Goal: Task Accomplishment & Management: Manage account settings

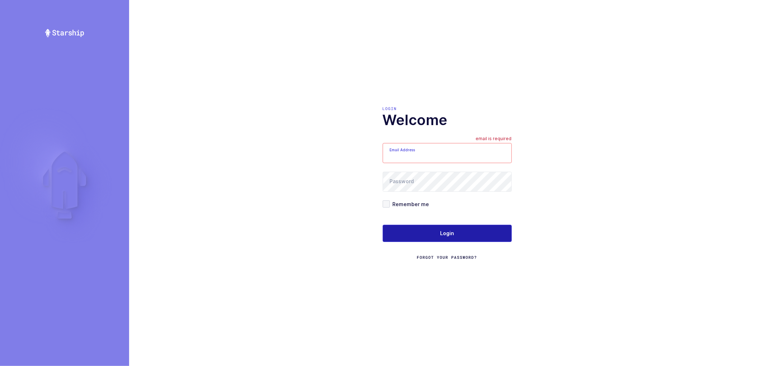
type input "nathan@janustrade.com"
click at [435, 231] on button "Login" at bounding box center [447, 233] width 129 height 17
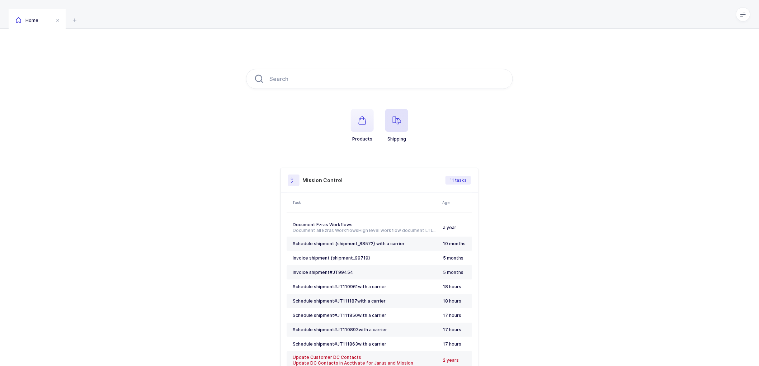
click at [402, 123] on span "button" at bounding box center [396, 120] width 23 height 23
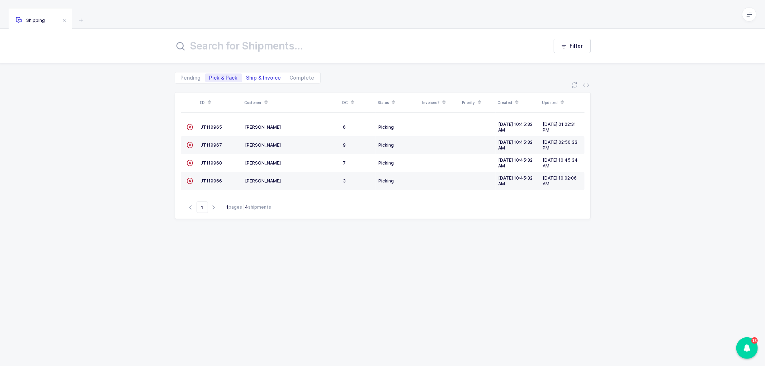
click at [260, 75] on span "Ship & Invoice" at bounding box center [263, 77] width 35 height 5
click at [247, 74] on input "Ship & Invoice" at bounding box center [244, 75] width 5 height 5
radio input "true"
radio input "false"
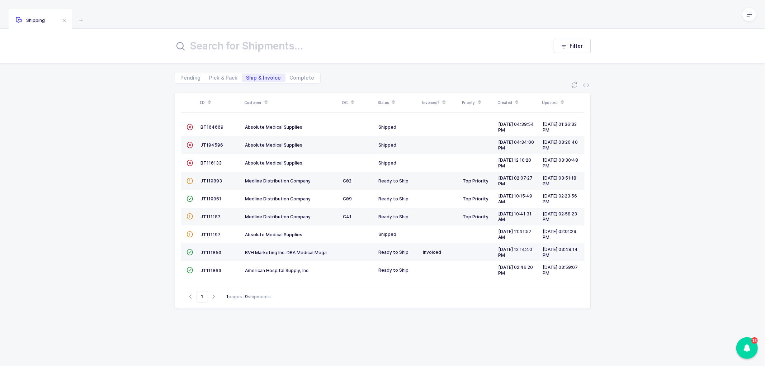
click at [212, 249] on td "JT111850" at bounding box center [220, 252] width 44 height 18
click at [206, 252] on span "JT111850" at bounding box center [211, 252] width 21 height 5
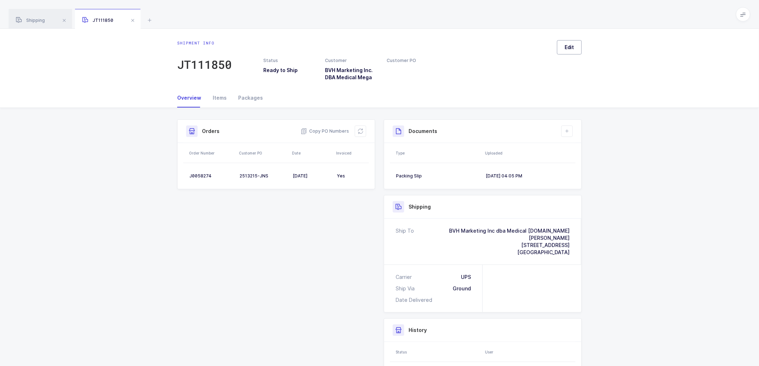
click at [559, 44] on button "Edit" at bounding box center [569, 47] width 25 height 14
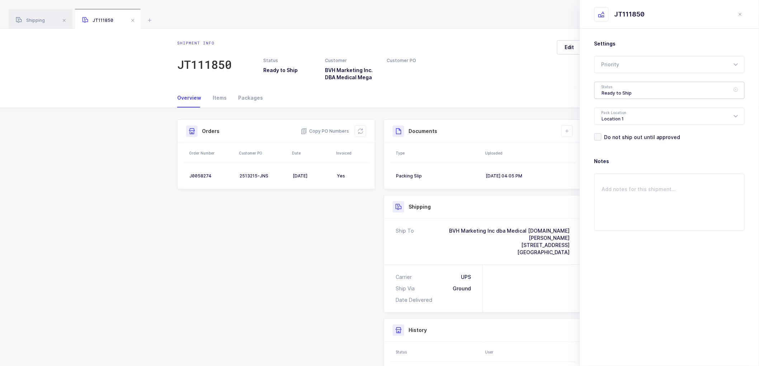
click at [613, 92] on div "Ready to Ship" at bounding box center [669, 90] width 150 height 17
click at [611, 144] on span "Shipped" at bounding box center [612, 145] width 20 height 6
type input "Shipped"
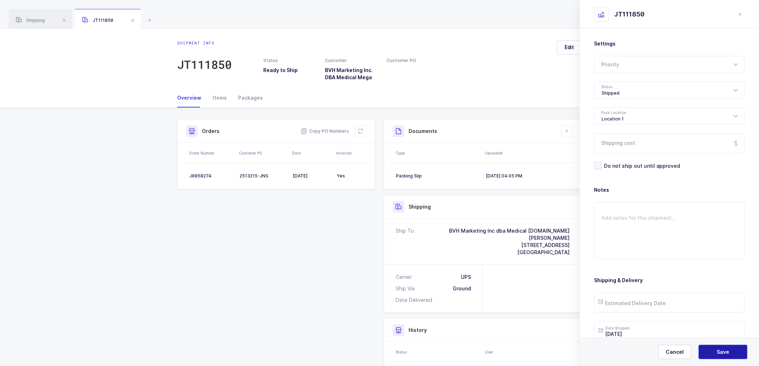
click at [716, 353] on button "Save" at bounding box center [722, 352] width 49 height 14
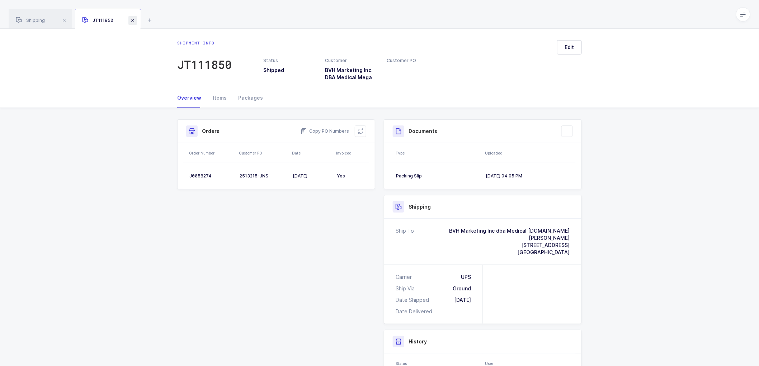
click at [133, 20] on span at bounding box center [132, 20] width 9 height 9
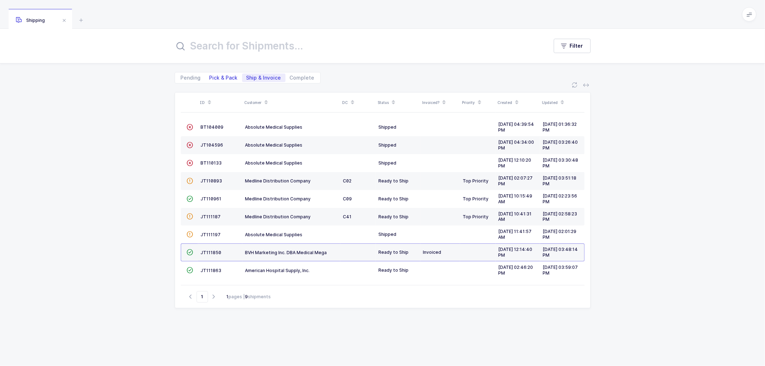
click at [221, 76] on span "Pick & Pack" at bounding box center [223, 77] width 28 height 5
click at [210, 76] on input "Pick & Pack" at bounding box center [207, 75] width 5 height 5
radio input "true"
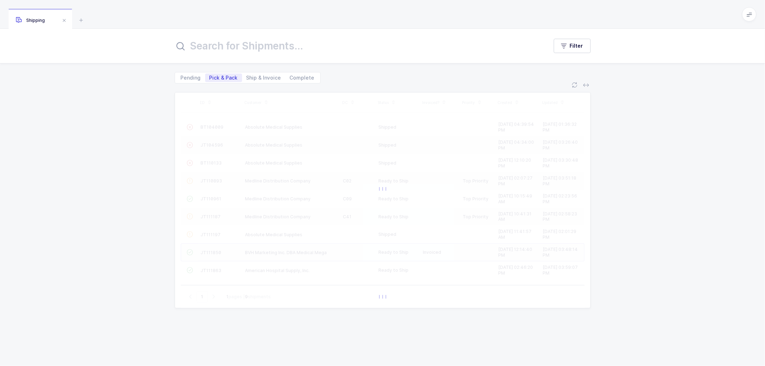
click at [623, 190] on div "ID Customer DC Status Invoiced? Priority Created Updated  BT104009 Absolute Me…" at bounding box center [382, 225] width 765 height 283
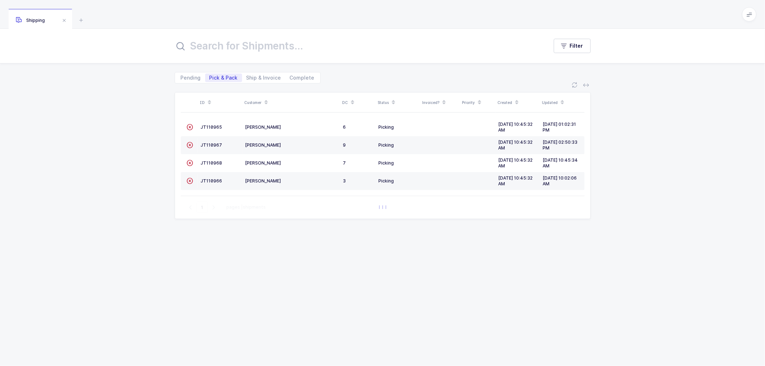
click at [265, 99] on icon at bounding box center [266, 100] width 4 height 4
click at [264, 75] on span "Ship & Invoice" at bounding box center [263, 77] width 35 height 5
click at [247, 74] on input "Ship & Invoice" at bounding box center [244, 75] width 5 height 5
radio input "true"
radio input "false"
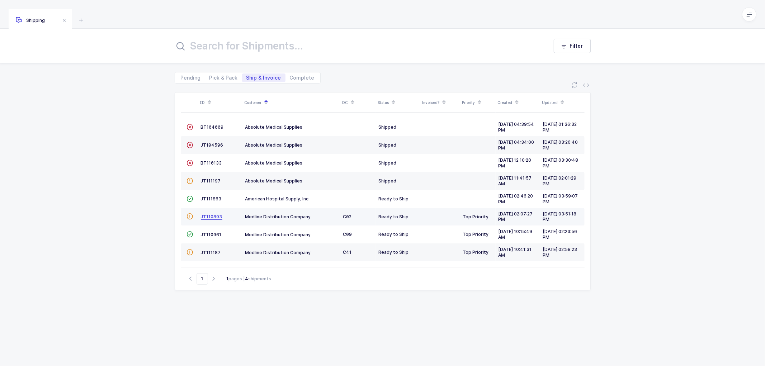
click at [217, 217] on span "JT110893" at bounding box center [212, 216] width 22 height 5
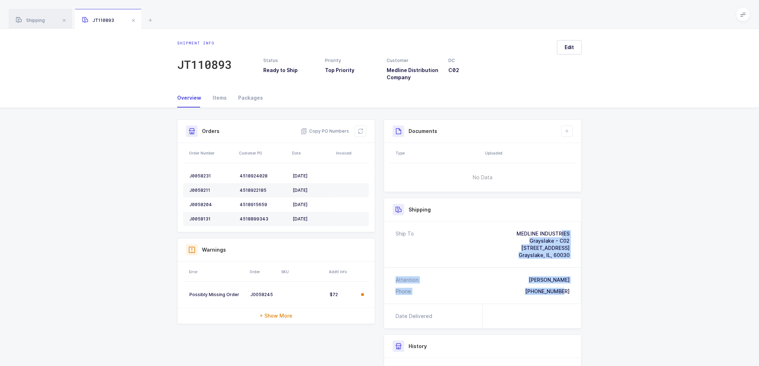
drag, startPoint x: 571, startPoint y: 292, endPoint x: 475, endPoint y: 229, distance: 114.6
click at [475, 229] on div "Ship To MEDLINE INDUSTRIES Grayslake - C02 2200 Cornerstone Parkway, Suite 100 …" at bounding box center [482, 263] width 197 height 82
copy div "MEDLINE INDUSTRIES Grayslake - C02 2200 Cornerstone Parkway, Suite 100 Grayslak…"
click at [324, 131] on span "Copy PO Numbers" at bounding box center [324, 131] width 48 height 7
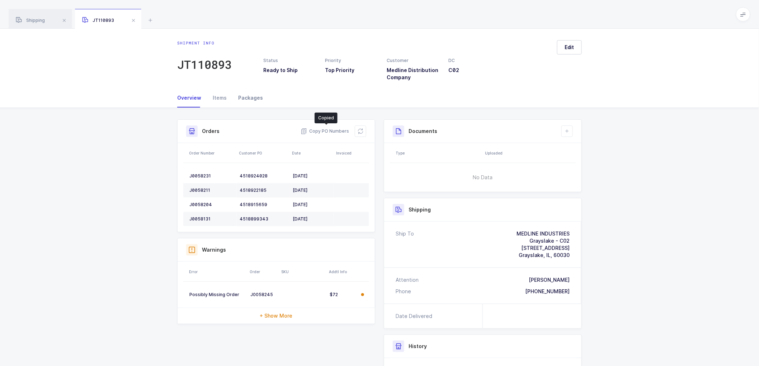
drag, startPoint x: 245, startPoint y: 97, endPoint x: 259, endPoint y: 97, distance: 14.0
click at [247, 96] on div "Packages" at bounding box center [247, 97] width 30 height 19
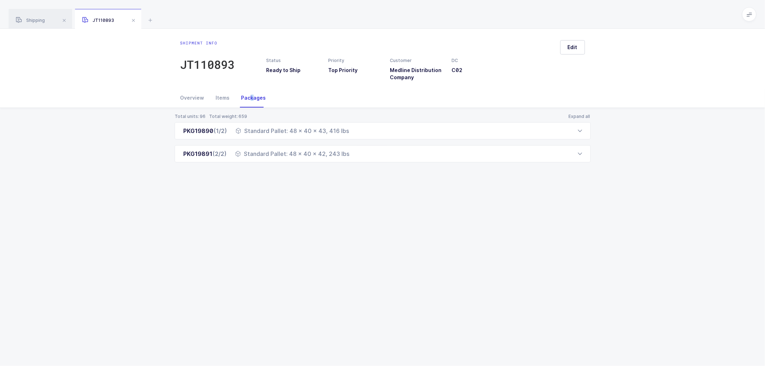
drag, startPoint x: 181, startPoint y: 130, endPoint x: 361, endPoint y: 173, distance: 184.7
click at [361, 173] on div "Total units: 96 Total weight: 659 Expand all PKG19890 (1/2) Standard Pallet: 48…" at bounding box center [382, 146] width 753 height 77
copy div "PKG19890 (1/2) Standard Pallet: 48 x 40 x 43, 416 lbs Order Number Customer PO …"
click at [41, 19] on span "Shipping" at bounding box center [30, 20] width 29 height 5
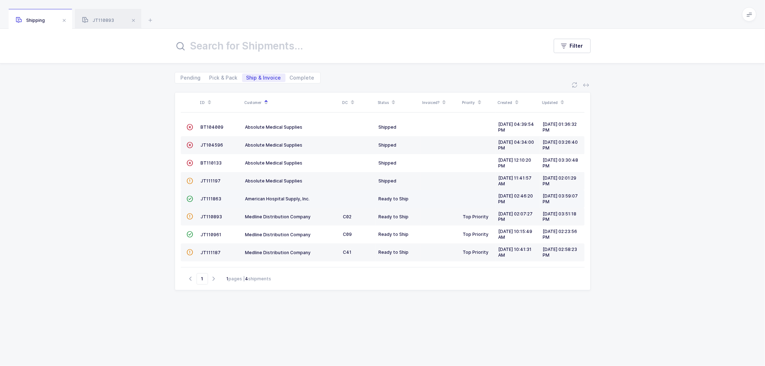
click at [213, 195] on td "JT111863" at bounding box center [220, 199] width 44 height 18
click at [210, 197] on span "JT111863" at bounding box center [211, 198] width 21 height 5
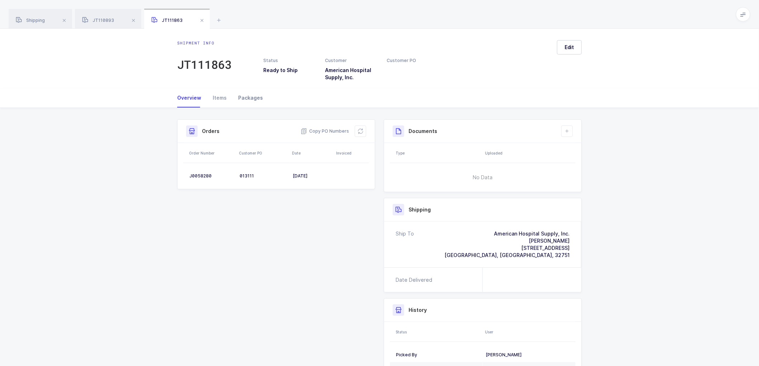
click at [244, 99] on div "Packages" at bounding box center [247, 97] width 30 height 19
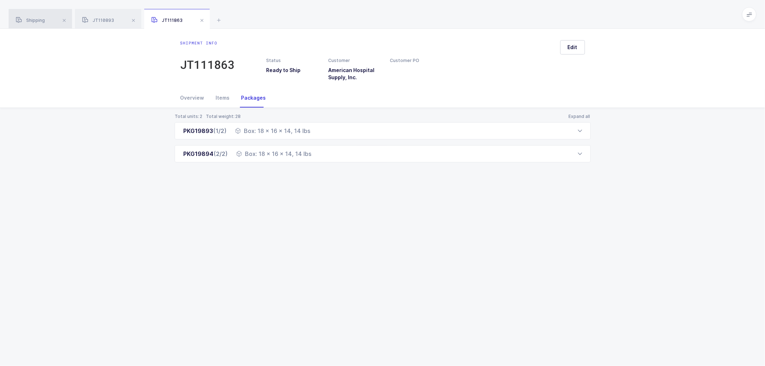
click at [48, 22] on div "Shipping" at bounding box center [40, 19] width 63 height 20
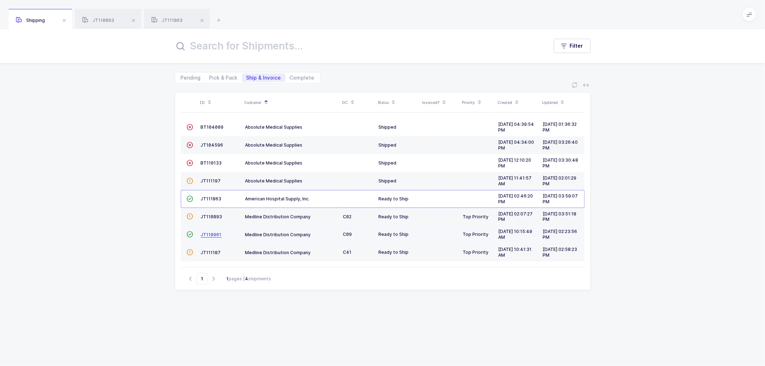
click at [209, 232] on span "JT110961" at bounding box center [211, 234] width 21 height 5
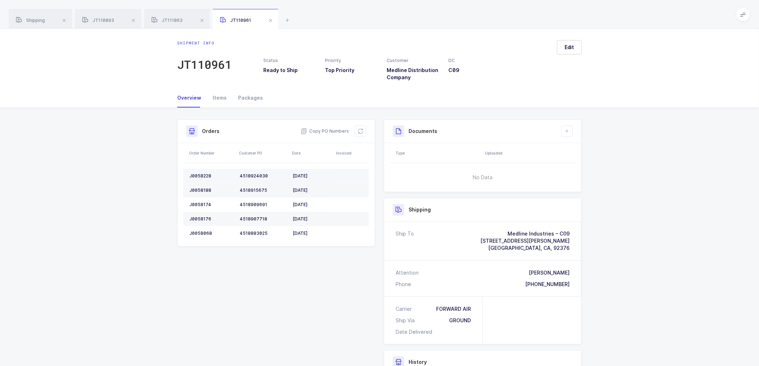
click at [196, 176] on div "J0058228" at bounding box center [211, 176] width 44 height 6
click at [197, 175] on div "J0058228" at bounding box center [211, 176] width 44 height 6
copy div "J0058228"
click at [203, 189] on div "J0058188" at bounding box center [211, 191] width 44 height 6
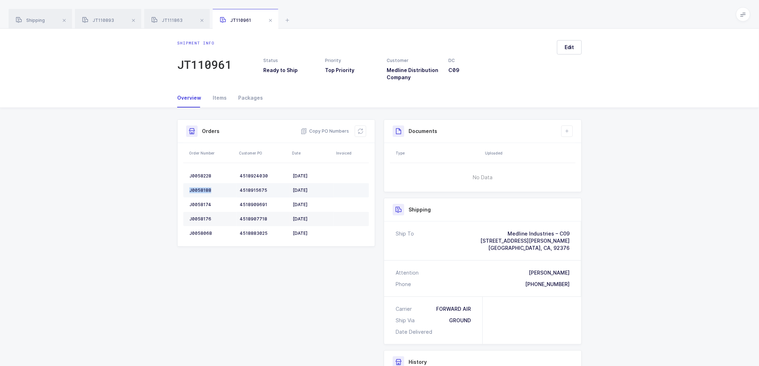
copy div "J0058188"
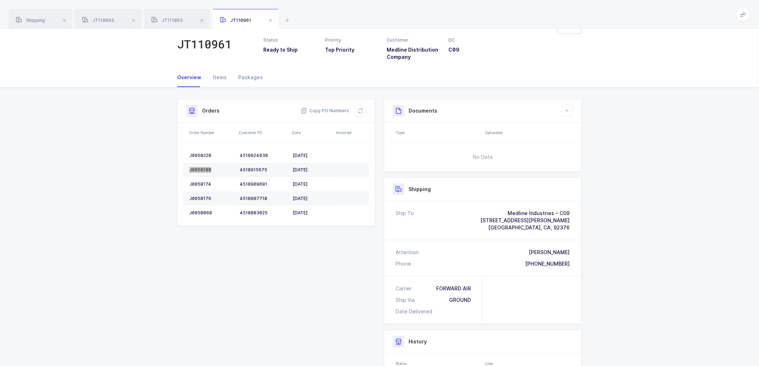
scroll to position [40, 0]
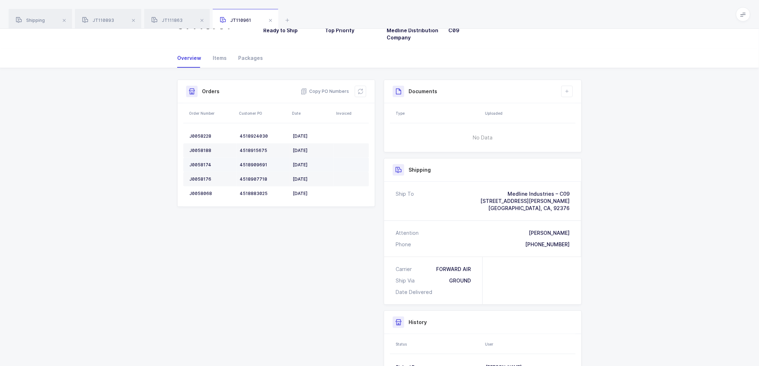
click at [198, 162] on div "J0058174" at bounding box center [211, 165] width 44 height 6
copy div "J0058174"
click at [198, 178] on div "J0058176" at bounding box center [211, 179] width 44 height 6
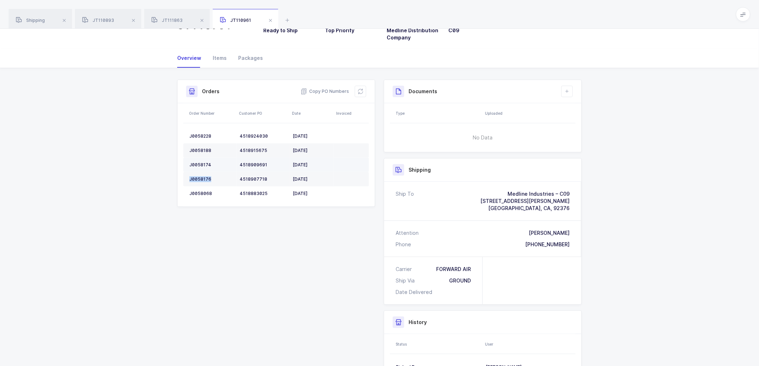
copy div "J0058176"
click at [198, 193] on div "J0058068" at bounding box center [211, 194] width 44 height 6
click at [197, 193] on div "J0058068" at bounding box center [211, 194] width 44 height 6
click at [200, 191] on div "J0058068" at bounding box center [211, 194] width 44 height 6
click at [199, 192] on div "J0058068" at bounding box center [211, 194] width 44 height 6
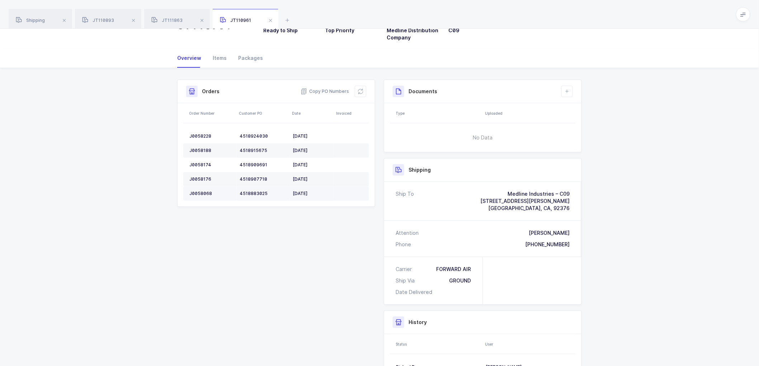
click at [199, 191] on div "J0058068" at bounding box center [211, 194] width 44 height 6
click at [200, 191] on div "J0058068" at bounding box center [211, 194] width 44 height 6
copy div "J0058068"
click at [358, 90] on icon at bounding box center [360, 92] width 6 height 6
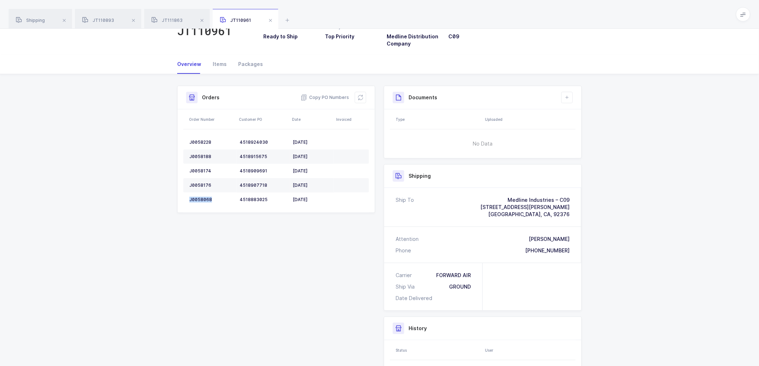
scroll to position [0, 0]
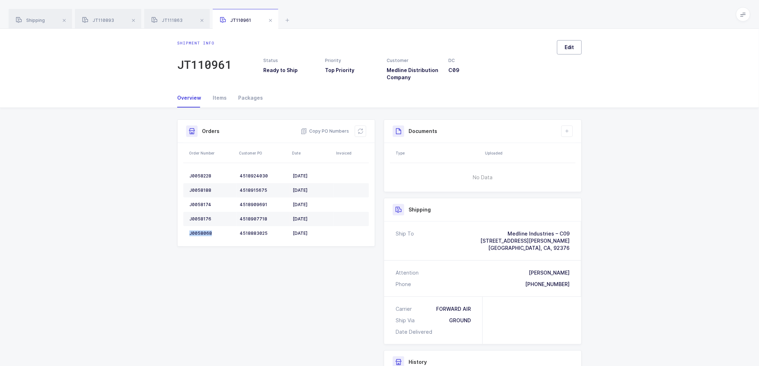
click at [574, 48] on span "Edit" at bounding box center [569, 47] width 10 height 7
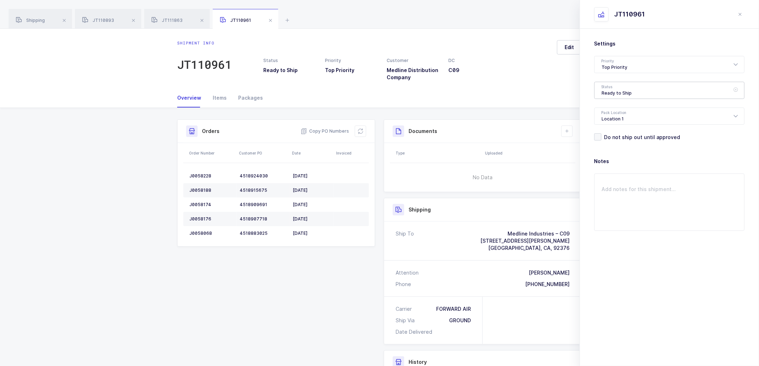
click at [633, 91] on div "Ready to Ship" at bounding box center [669, 90] width 150 height 17
drag, startPoint x: 616, startPoint y: 133, endPoint x: 622, endPoint y: 136, distance: 7.1
click at [616, 132] on span "Scheduled to Ship" at bounding box center [625, 134] width 46 height 6
type input "Scheduled to Ship"
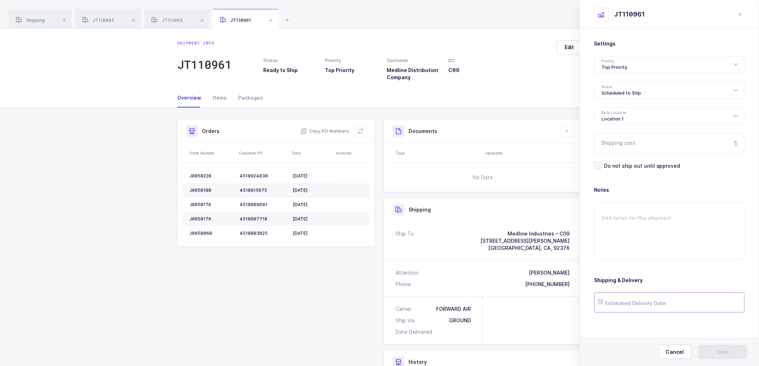
click at [628, 303] on input "text" at bounding box center [669, 303] width 150 height 20
click at [653, 251] on span "20" at bounding box center [652, 248] width 9 height 9
type input "2025-08-20"
click at [737, 348] on button "Save" at bounding box center [722, 352] width 49 height 14
click at [725, 347] on button "Save" at bounding box center [722, 352] width 49 height 14
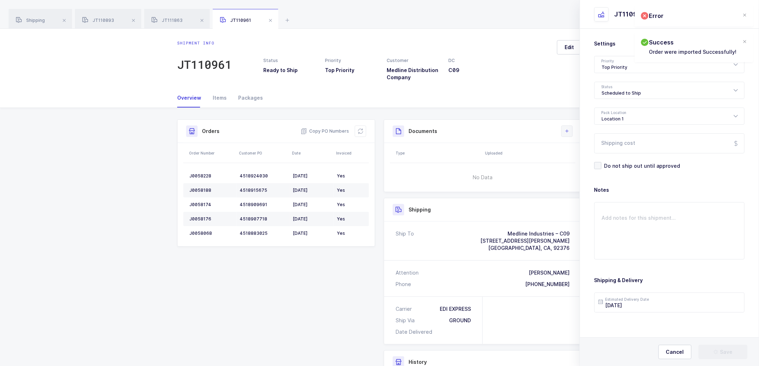
click at [565, 128] on icon at bounding box center [567, 131] width 6 height 6
click at [588, 148] on li "Create Document" at bounding box center [590, 151] width 53 height 11
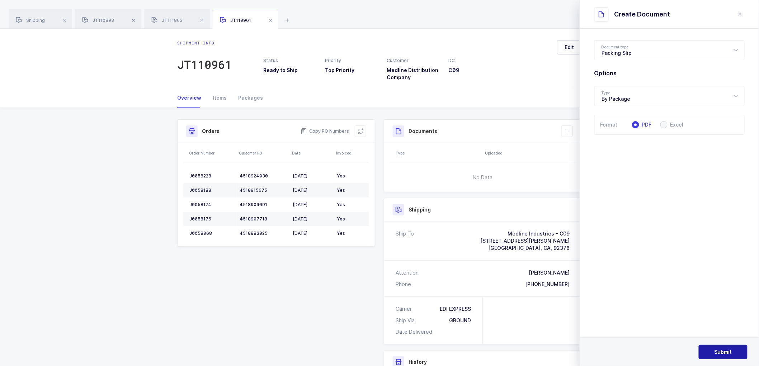
click at [733, 347] on button "Submit" at bounding box center [722, 352] width 49 height 14
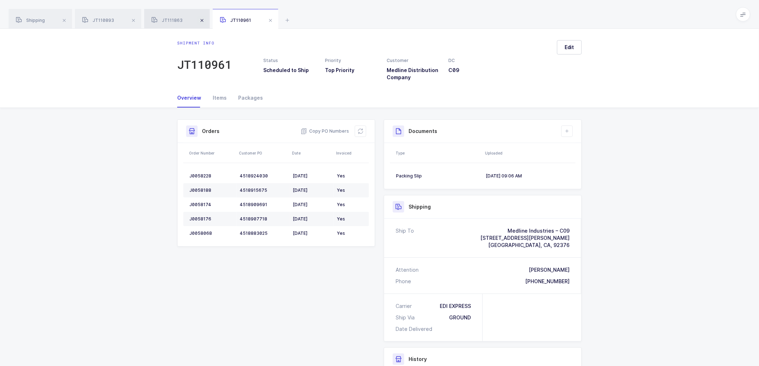
click at [134, 19] on span at bounding box center [133, 20] width 9 height 9
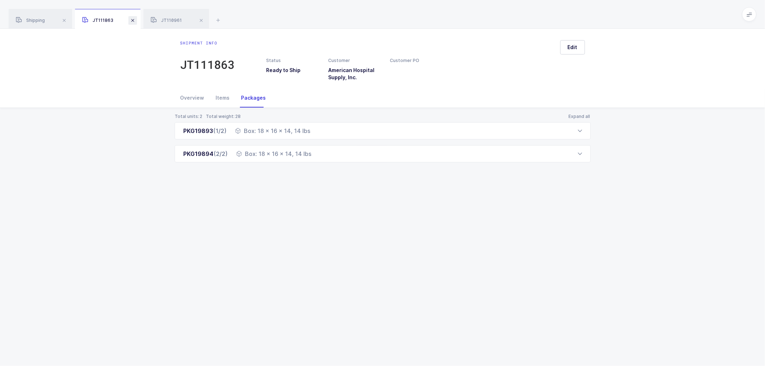
click at [135, 19] on span at bounding box center [132, 20] width 9 height 9
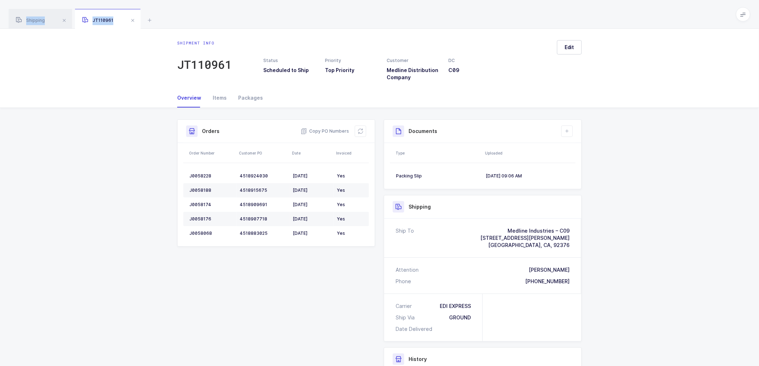
click at [134, 19] on span at bounding box center [132, 20] width 9 height 9
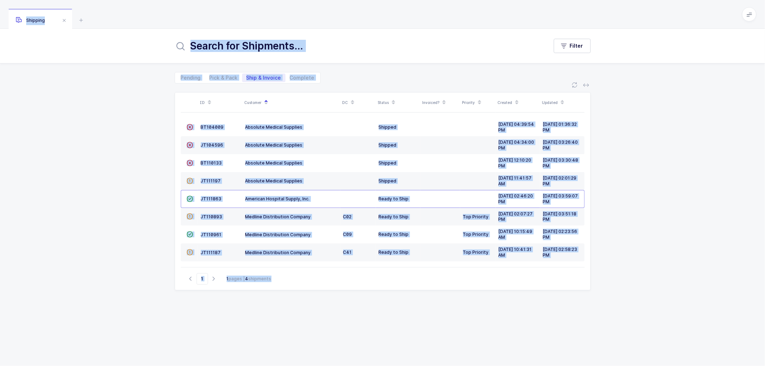
click at [140, 175] on div "ID Customer DC Status Invoiced? Priority Created Updated  BT104009 Absolute Me…" at bounding box center [382, 225] width 765 height 283
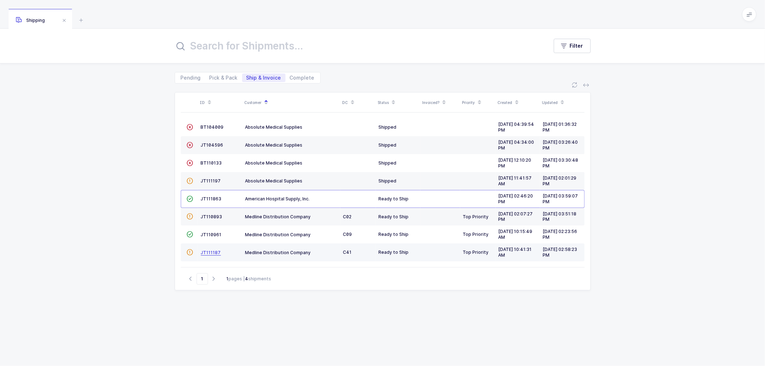
click at [203, 252] on span "JT111187" at bounding box center [211, 252] width 20 height 5
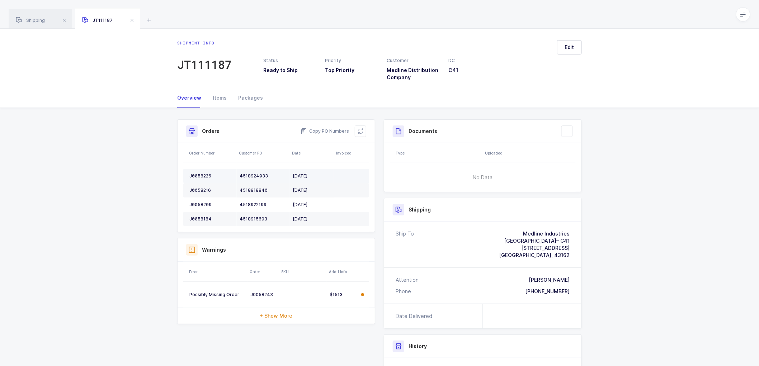
click at [199, 173] on div "J0058226" at bounding box center [211, 176] width 44 height 6
copy div "J0058226"
click at [198, 189] on div "J0058216" at bounding box center [211, 191] width 44 height 6
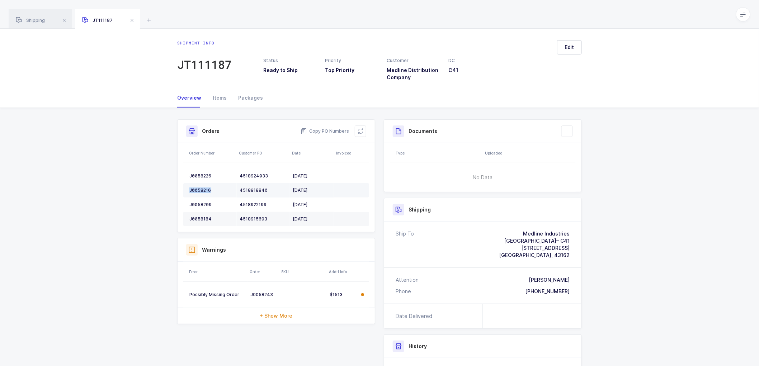
copy div "J0058216"
click at [199, 202] on div "J0058209" at bounding box center [211, 205] width 44 height 6
copy div "J0058209"
click at [197, 215] on td "J0058184" at bounding box center [209, 219] width 53 height 14
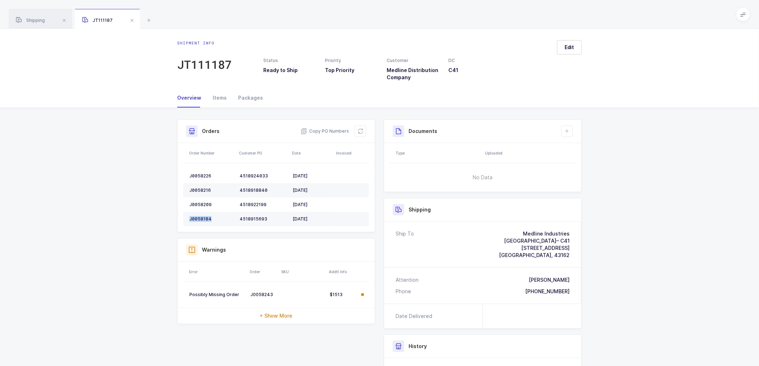
click at [197, 215] on td "J0058184" at bounding box center [209, 219] width 53 height 14
drag, startPoint x: 360, startPoint y: 131, endPoint x: 402, endPoint y: 118, distance: 44.0
click at [361, 131] on icon at bounding box center [360, 131] width 6 height 6
drag, startPoint x: 583, startPoint y: 38, endPoint x: 576, endPoint y: 42, distance: 7.9
click at [576, 42] on div "Shipment info JT111187 Status Ready to Ship Priority Top Priority Customer Medl…" at bounding box center [379, 59] width 759 height 60
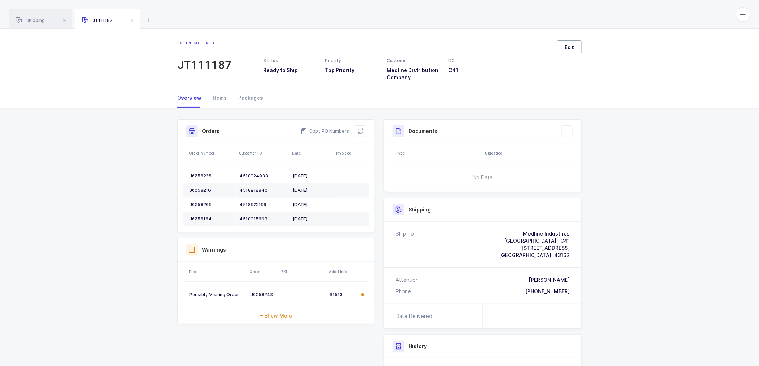
click at [573, 44] on span "Edit" at bounding box center [569, 47] width 10 height 7
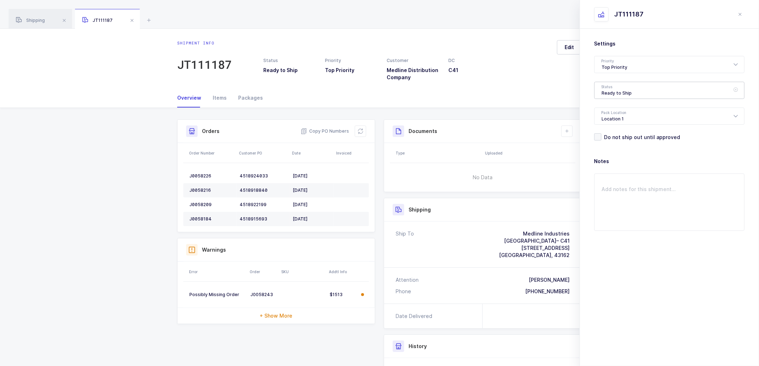
click at [613, 83] on div "Ready to Ship" at bounding box center [669, 90] width 150 height 17
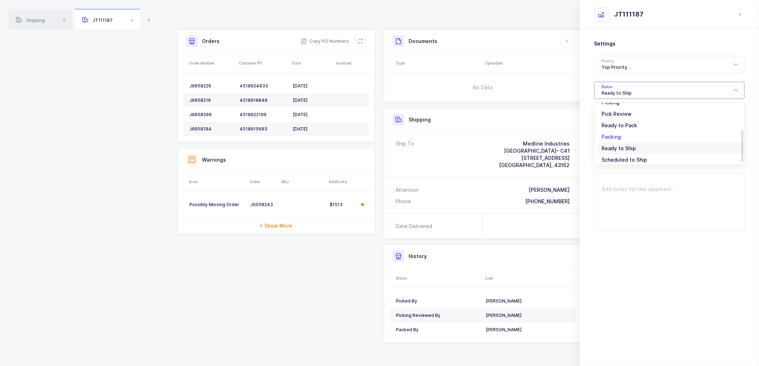
scroll to position [59, 0]
click at [616, 131] on span "Scheduled to Ship" at bounding box center [625, 134] width 46 height 6
type input "Scheduled to Ship"
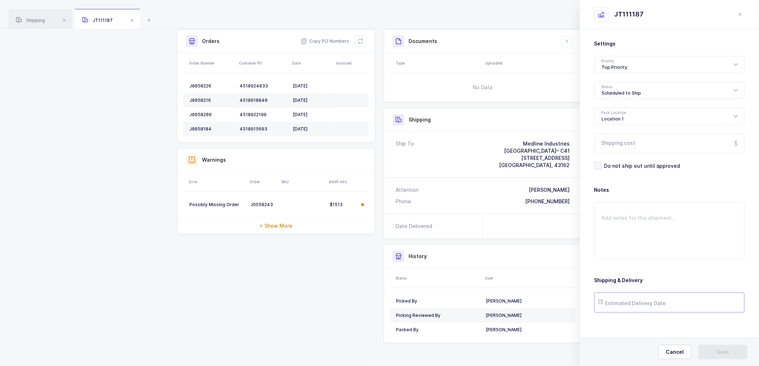
click at [632, 303] on input "text" at bounding box center [669, 303] width 150 height 20
click at [624, 249] on span "18" at bounding box center [622, 248] width 9 height 9
click at [723, 348] on button "Save" at bounding box center [722, 352] width 49 height 14
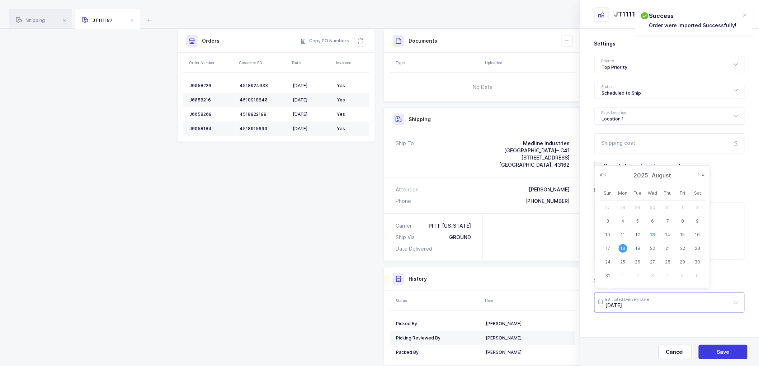
drag, startPoint x: 635, startPoint y: 303, endPoint x: 653, endPoint y: 304, distance: 18.0
click at [635, 303] on input "2025-08-18" at bounding box center [669, 303] width 150 height 20
click at [686, 232] on div "15" at bounding box center [682, 234] width 15 height 11
type input "2025-08-15"
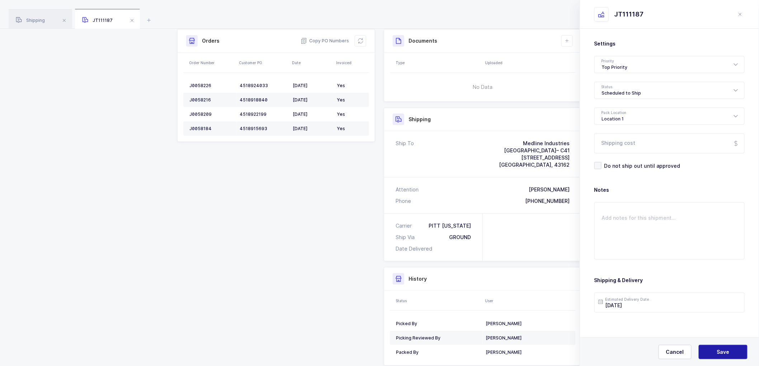
click at [715, 346] on button "Save" at bounding box center [722, 352] width 49 height 14
drag, startPoint x: 568, startPoint y: 39, endPoint x: 589, endPoint y: 63, distance: 32.0
click at [568, 40] on icon at bounding box center [567, 41] width 6 height 6
click at [595, 63] on li "Create Document" at bounding box center [590, 61] width 53 height 11
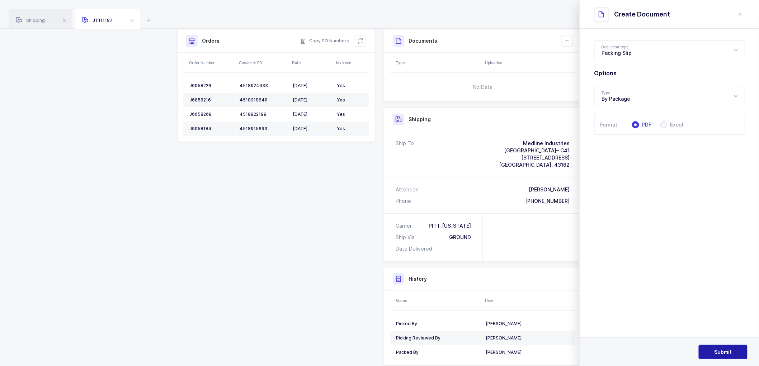
click at [712, 355] on button "Submit" at bounding box center [722, 352] width 49 height 14
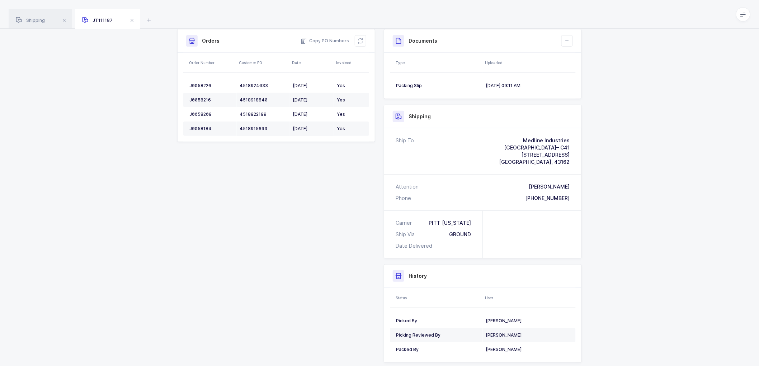
scroll to position [0, 0]
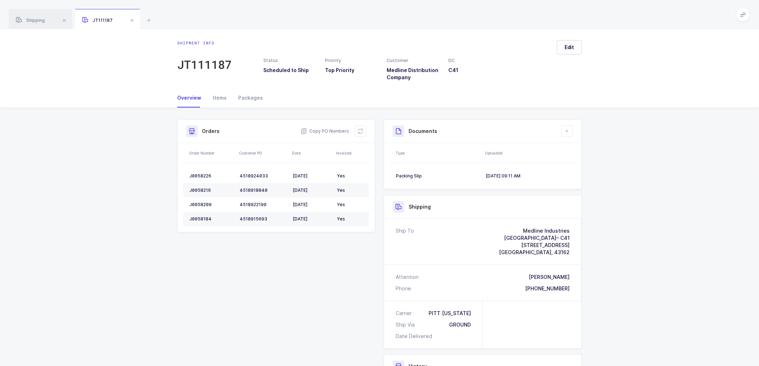
click at [639, 186] on div "Shipment Info Shipment Number JT111187 Status Scheduled to Ship Priority Top Pr…" at bounding box center [379, 292] width 759 height 368
click at [131, 19] on span at bounding box center [132, 20] width 9 height 9
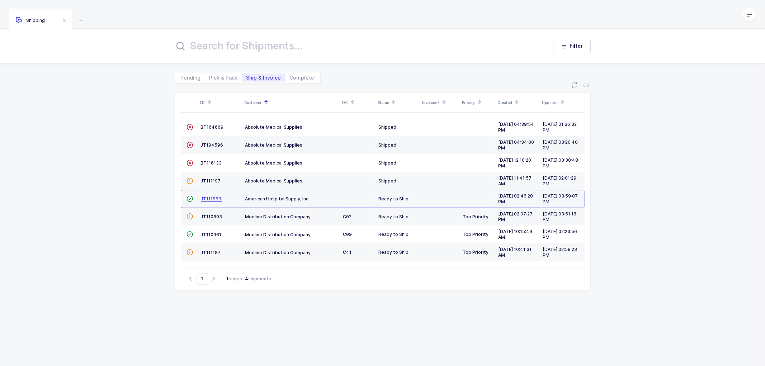
click at [204, 199] on span "JT111863" at bounding box center [211, 198] width 21 height 5
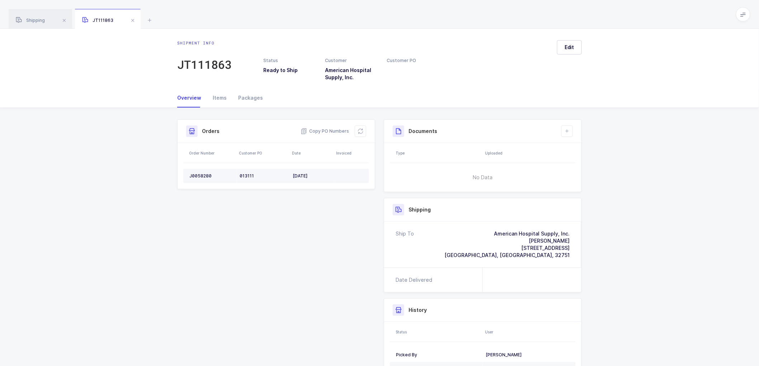
click at [200, 172] on td "J0058280" at bounding box center [209, 176] width 53 height 14
click at [200, 173] on div "J0058280" at bounding box center [211, 176] width 44 height 6
click at [504, 332] on div "User" at bounding box center [529, 332] width 89 height 6
drag, startPoint x: 333, startPoint y: 128, endPoint x: 557, endPoint y: 165, distance: 227.5
click at [333, 128] on span "Copy PO Numbers" at bounding box center [324, 131] width 48 height 7
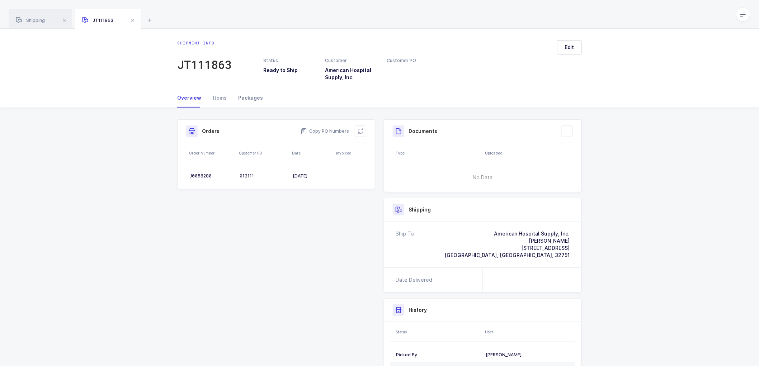
click at [248, 100] on div "Packages" at bounding box center [247, 97] width 30 height 19
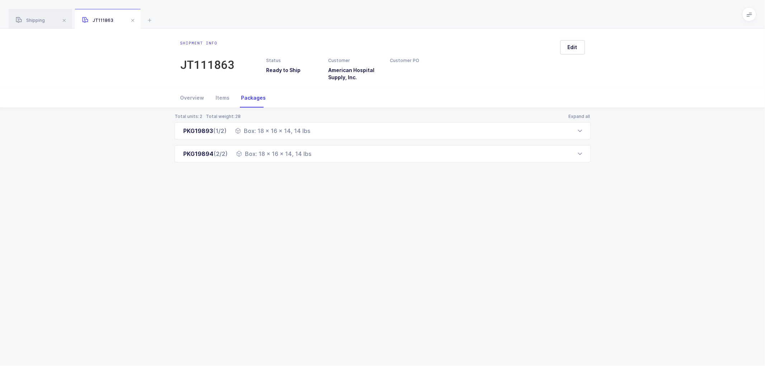
drag, startPoint x: 191, startPoint y: 99, endPoint x: 281, endPoint y: 103, distance: 90.1
click at [195, 99] on div "Overview" at bounding box center [195, 97] width 30 height 19
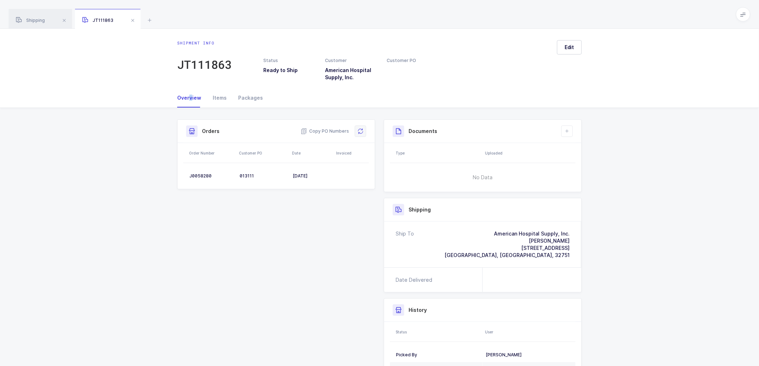
click at [361, 128] on icon at bounding box center [360, 131] width 6 height 6
click at [573, 46] on span "Edit" at bounding box center [569, 47] width 10 height 7
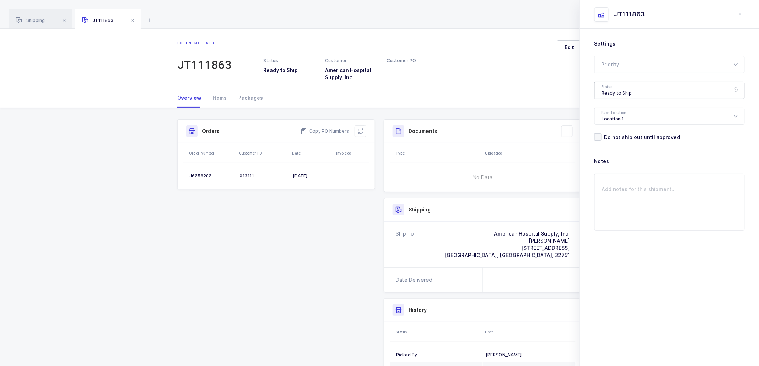
click at [613, 84] on div "Ready to Ship" at bounding box center [669, 90] width 150 height 17
click at [615, 146] on span "Shipped" at bounding box center [612, 145] width 20 height 6
type input "Shipped"
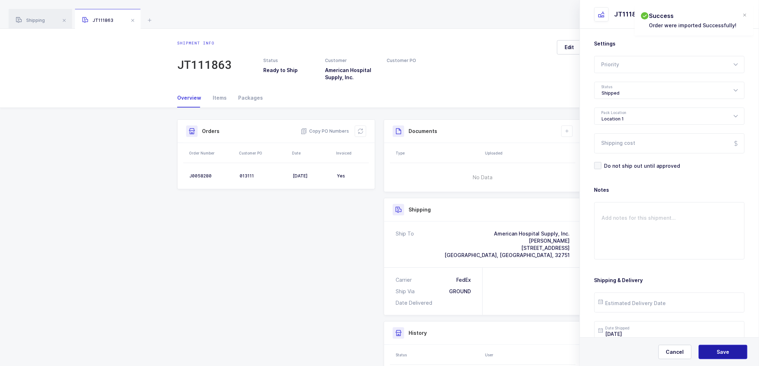
click at [710, 347] on button "Save" at bounding box center [722, 352] width 49 height 14
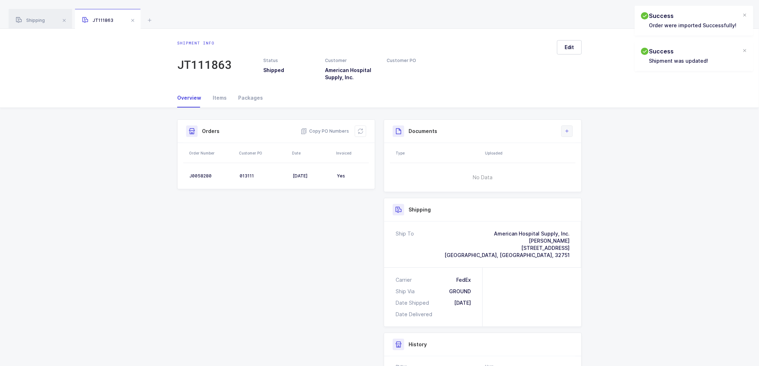
click at [566, 129] on icon at bounding box center [567, 131] width 6 height 6
click at [599, 151] on li "Create Document" at bounding box center [590, 151] width 53 height 11
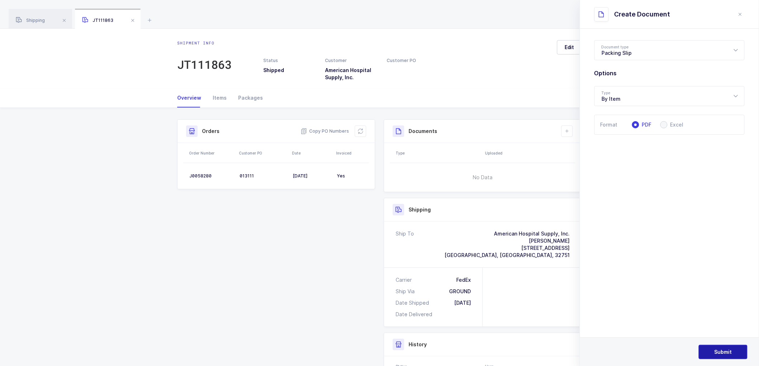
click at [725, 351] on span "Submit" at bounding box center [723, 351] width 18 height 7
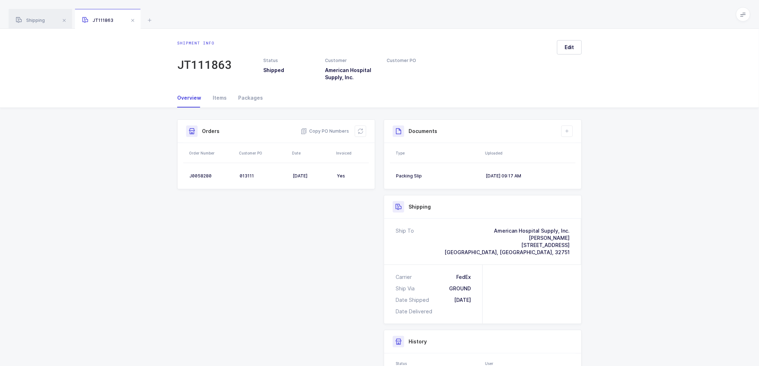
click at [727, 234] on div "Shipment Info Shipment Number JT111863 Status Shipped Customer American Hospita…" at bounding box center [379, 288] width 759 height 360
click at [514, 173] on div "08/13/2025, 09:17 AM" at bounding box center [527, 176] width 84 height 6
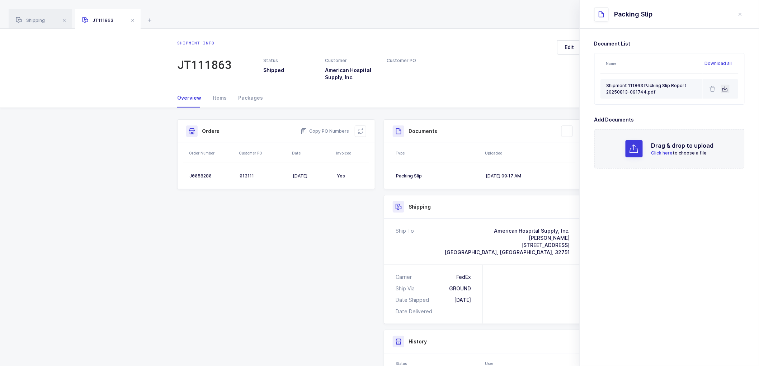
click at [728, 87] on icon at bounding box center [725, 89] width 6 height 6
drag, startPoint x: 308, startPoint y: 242, endPoint x: 313, endPoint y: 241, distance: 5.6
click at [309, 241] on div "Shipment Info Shipment Number JT111863 Status Shipped Customer American Hospita…" at bounding box center [379, 284] width 413 height 331
click at [740, 12] on icon "close drawer" at bounding box center [740, 14] width 6 height 6
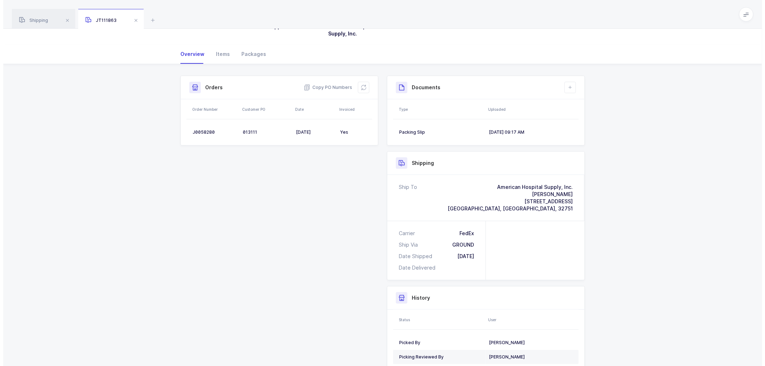
scroll to position [0, 0]
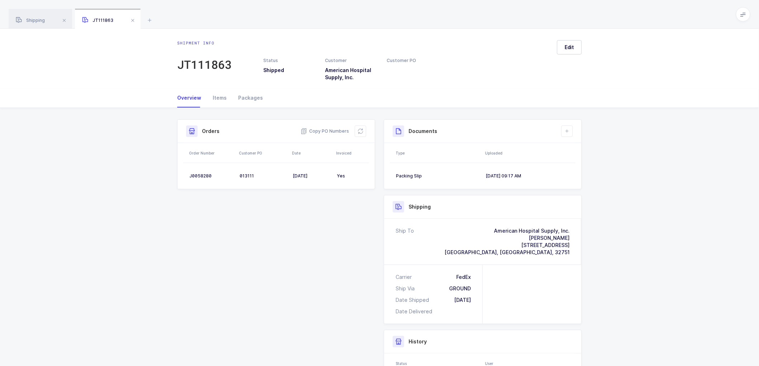
click at [131, 18] on span at bounding box center [132, 20] width 9 height 9
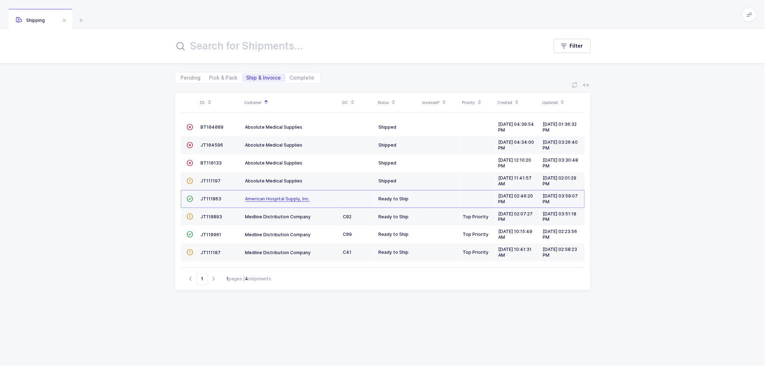
click at [264, 199] on span "American Hospital Supply, Inc." at bounding box center [277, 198] width 65 height 5
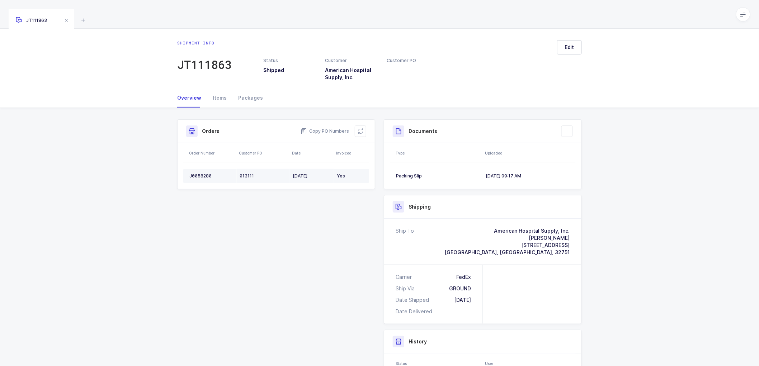
click at [247, 176] on div "013111" at bounding box center [262, 176] width 47 height 6
click at [248, 175] on div "013111" at bounding box center [262, 176] width 47 height 6
copy div "013111"
drag, startPoint x: 295, startPoint y: 228, endPoint x: 309, endPoint y: 229, distance: 14.0
click at [295, 228] on div "Shipment Info Shipment Number JT111863 Status Shipped Customer American Hospita…" at bounding box center [379, 276] width 413 height 315
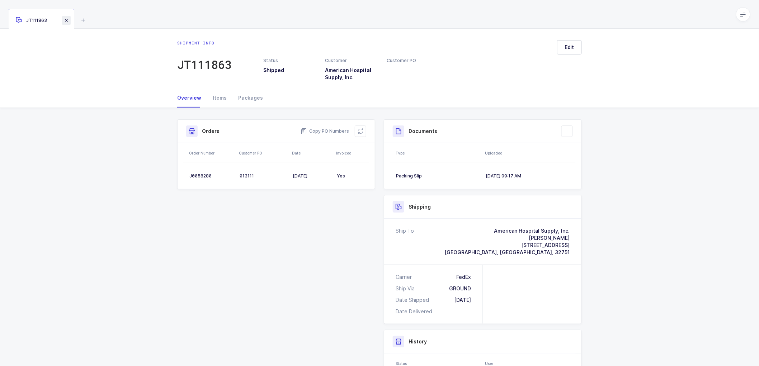
click at [65, 20] on span at bounding box center [66, 20] width 9 height 9
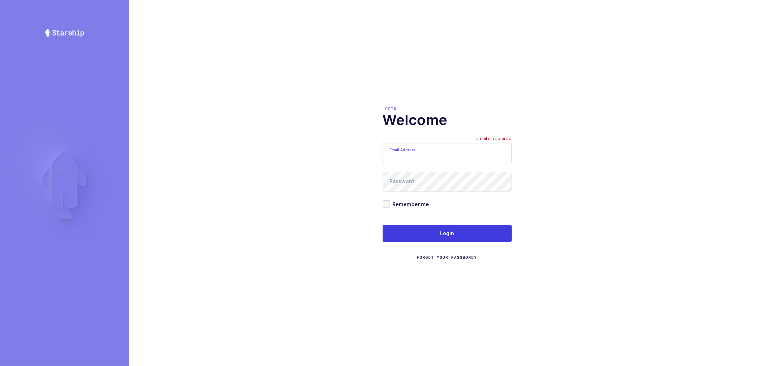
click at [423, 156] on input "Email Address" at bounding box center [447, 153] width 129 height 20
type input "[PERSON_NAME][EMAIL_ADDRESS][DOMAIN_NAME]"
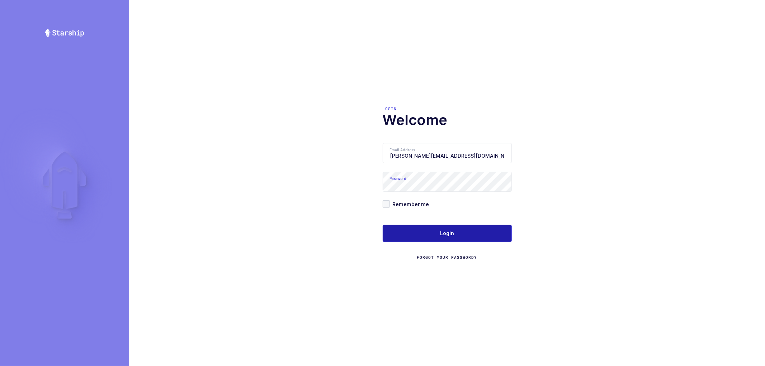
click at [454, 231] on button "Login" at bounding box center [447, 233] width 129 height 17
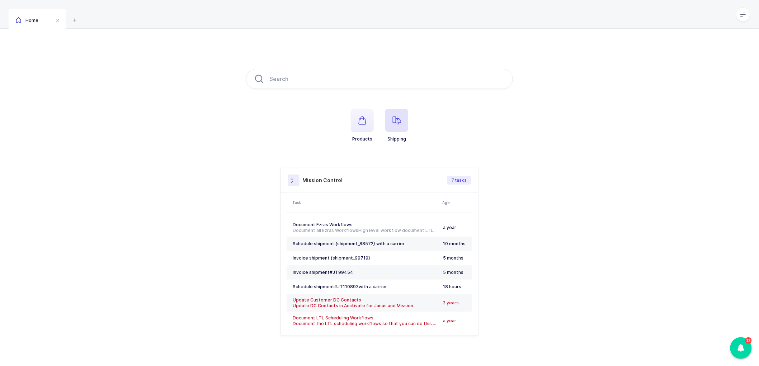
click at [400, 120] on icon "button" at bounding box center [396, 120] width 9 height 9
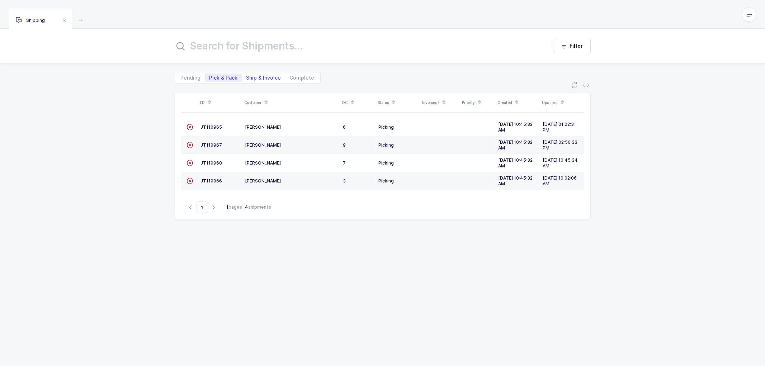
click at [252, 77] on span "Ship & Invoice" at bounding box center [263, 77] width 35 height 5
click at [247, 77] on input "Ship & Invoice" at bounding box center [244, 75] width 5 height 5
radio input "true"
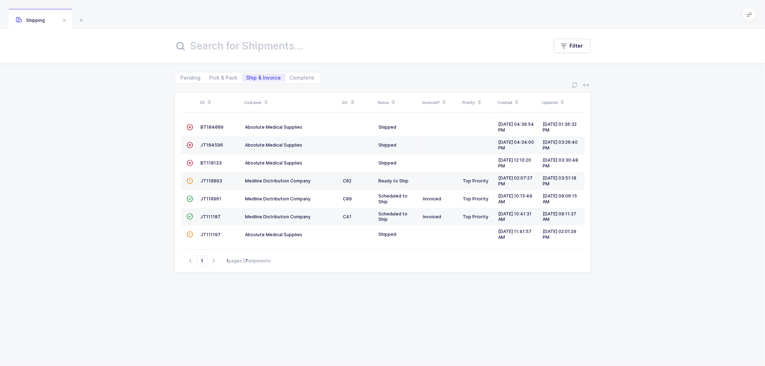
click at [264, 100] on icon at bounding box center [266, 100] width 4 height 4
click at [216, 75] on span "Pick & Pack" at bounding box center [223, 77] width 28 height 5
click at [210, 75] on input "Pick & Pack" at bounding box center [207, 75] width 5 height 5
radio input "true"
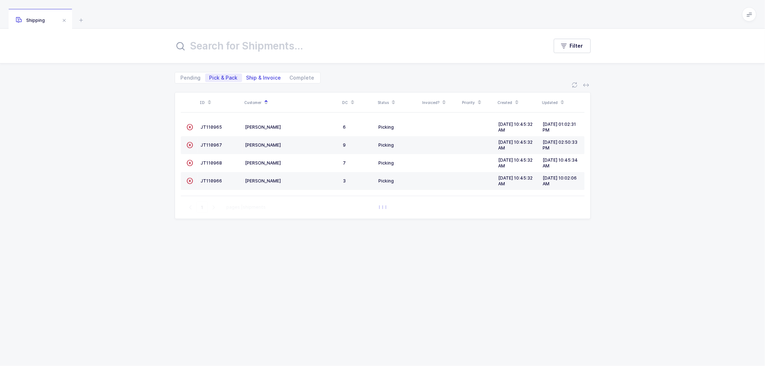
click at [256, 77] on span "Ship & Invoice" at bounding box center [263, 77] width 35 height 5
click at [247, 77] on input "Ship & Invoice" at bounding box center [244, 75] width 5 height 5
radio input "true"
radio input "false"
